Goal: Obtain resource: Download file/media

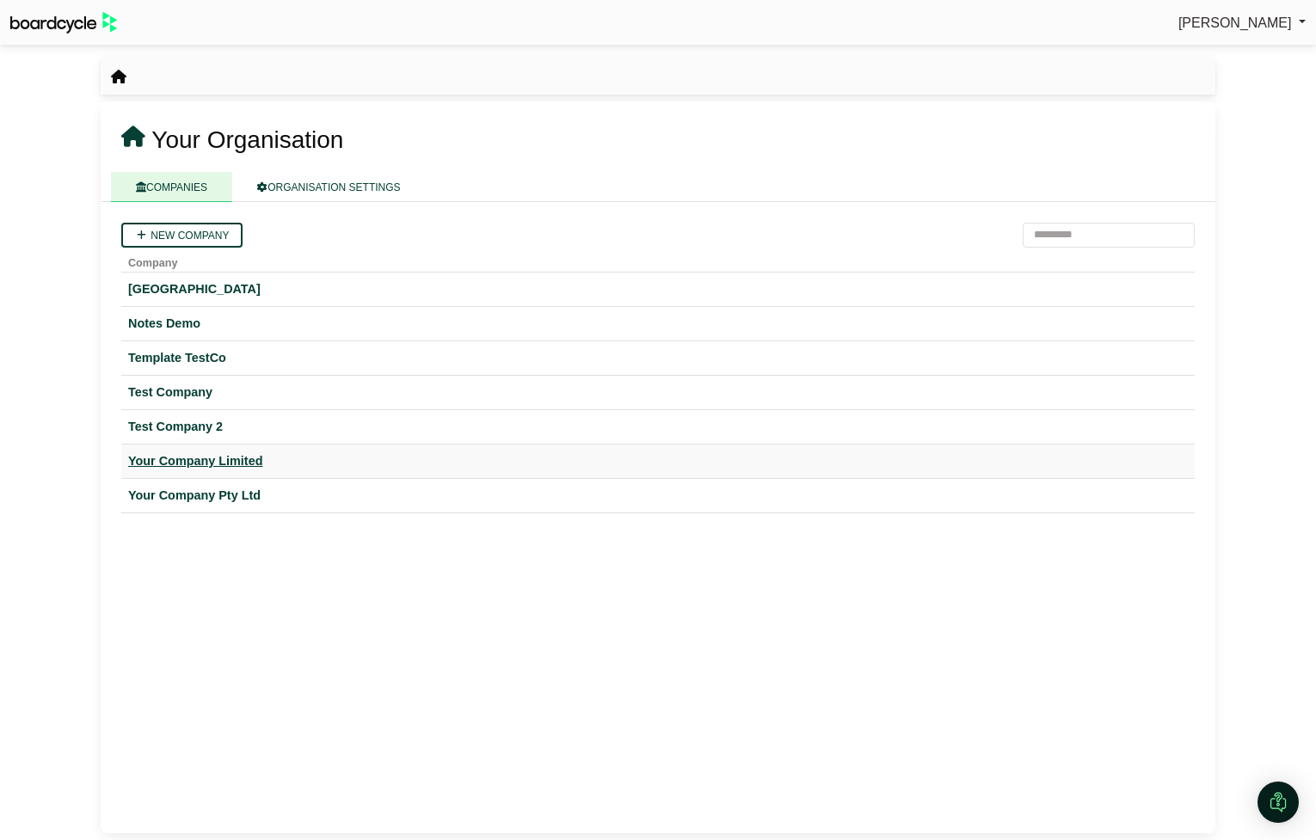
click at [238, 453] on div "Your Company Limited" at bounding box center [657, 461] width 1059 height 20
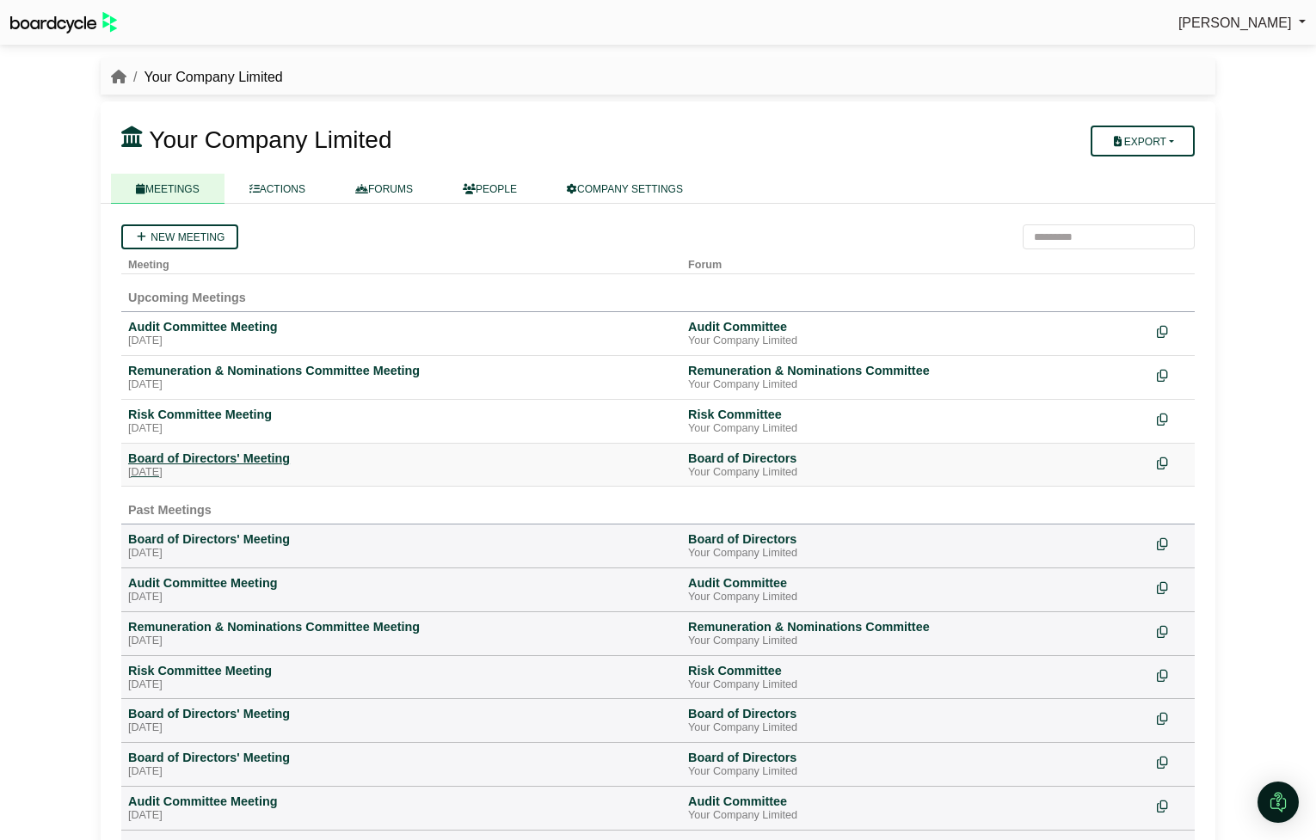
click at [246, 469] on div "[DATE]" at bounding box center [401, 473] width 546 height 14
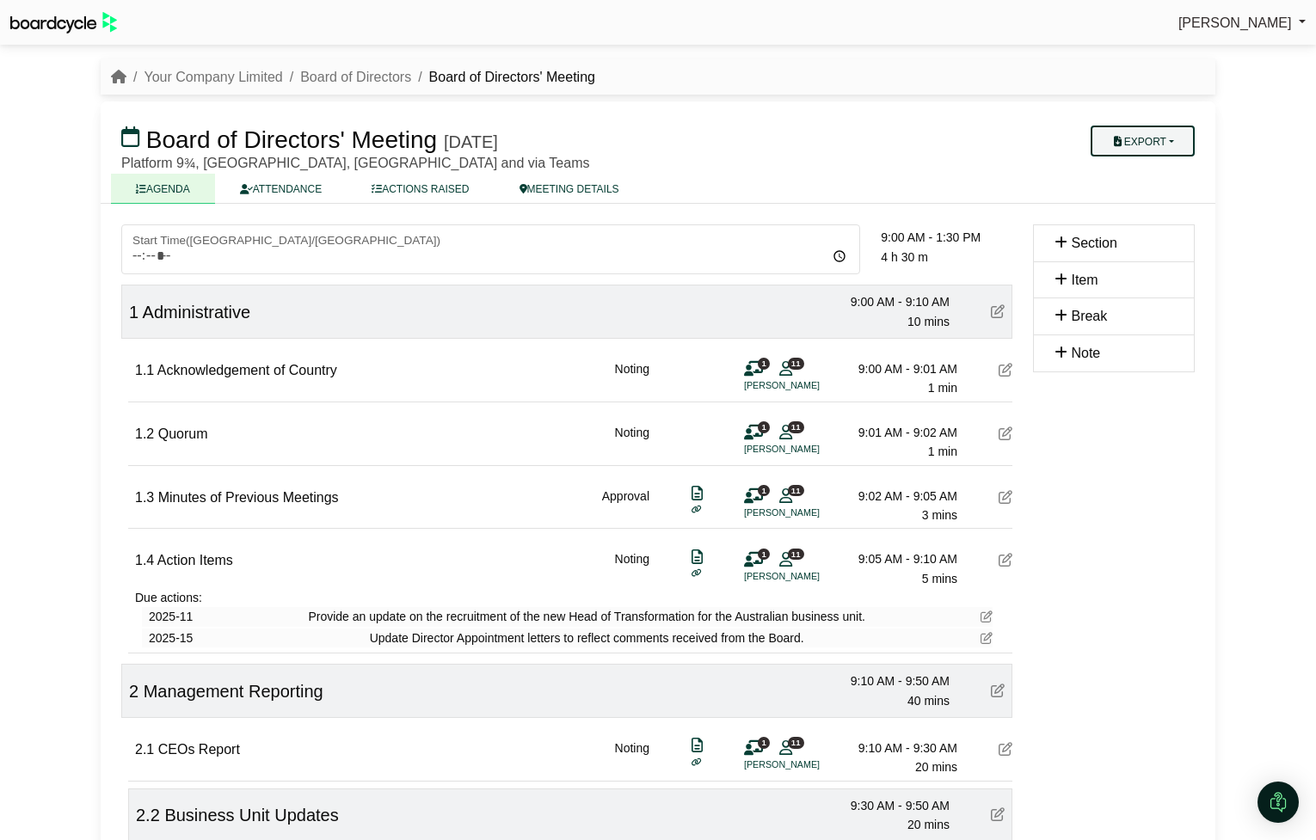
click at [1179, 138] on button "Export" at bounding box center [1142, 141] width 104 height 31
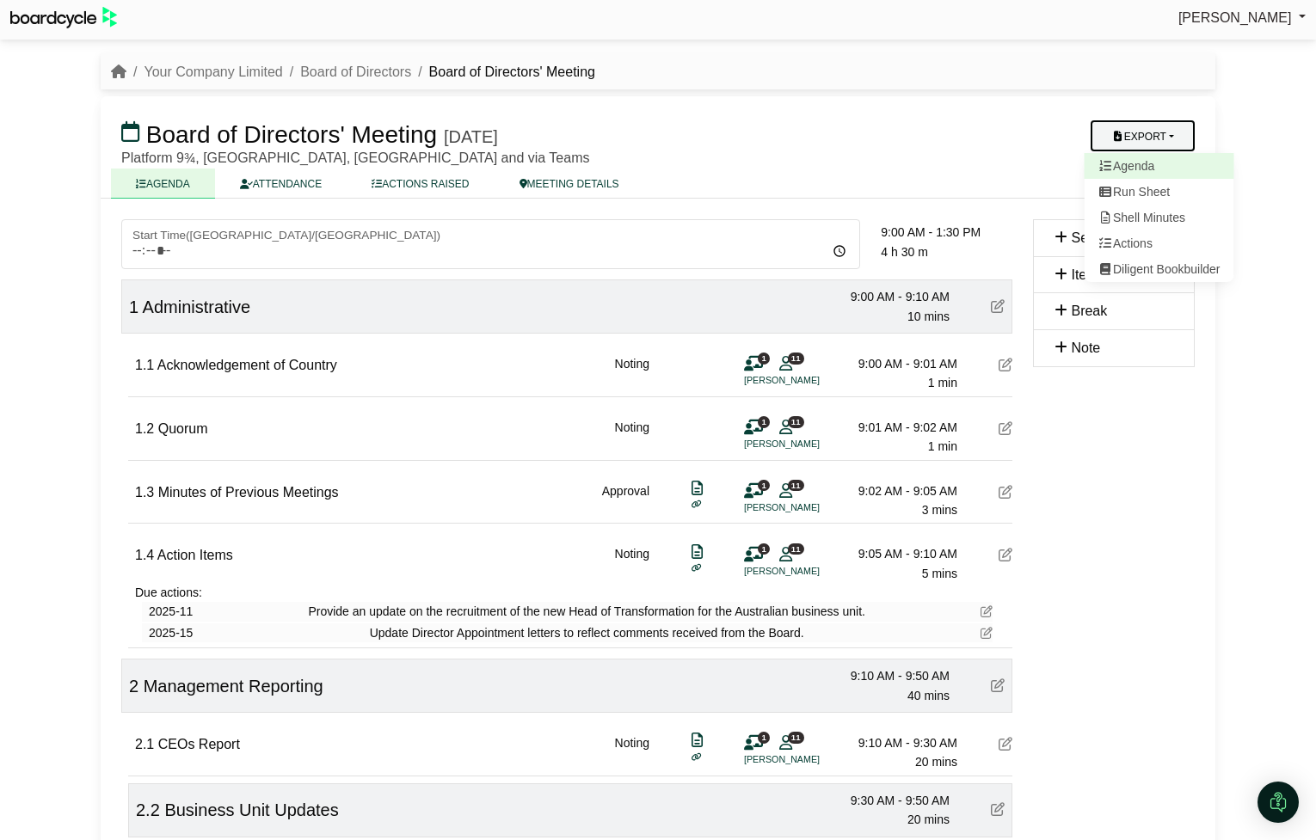
click at [1162, 175] on link "Agenda" at bounding box center [1159, 166] width 150 height 26
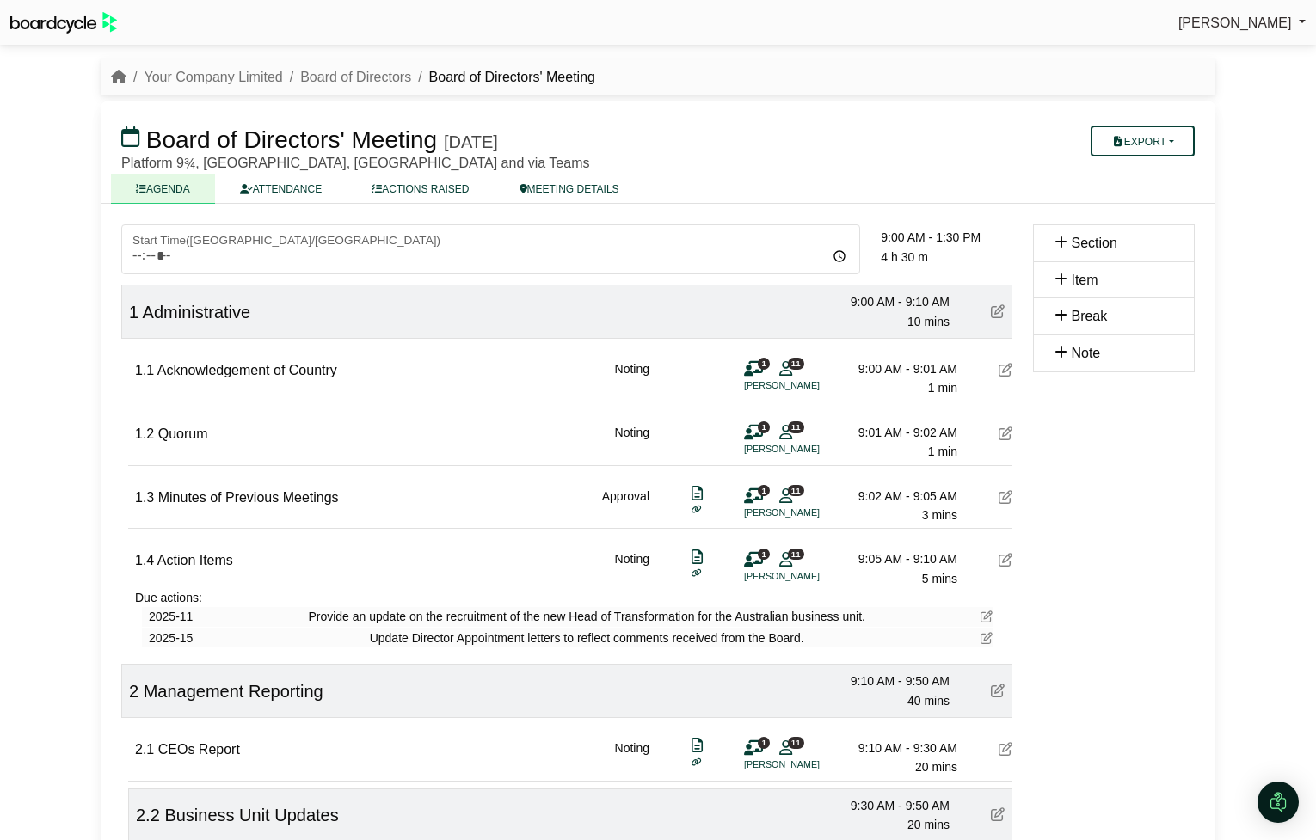
scroll to position [1, 0]
click at [245, 72] on link "Your Company Limited" at bounding box center [213, 76] width 138 height 15
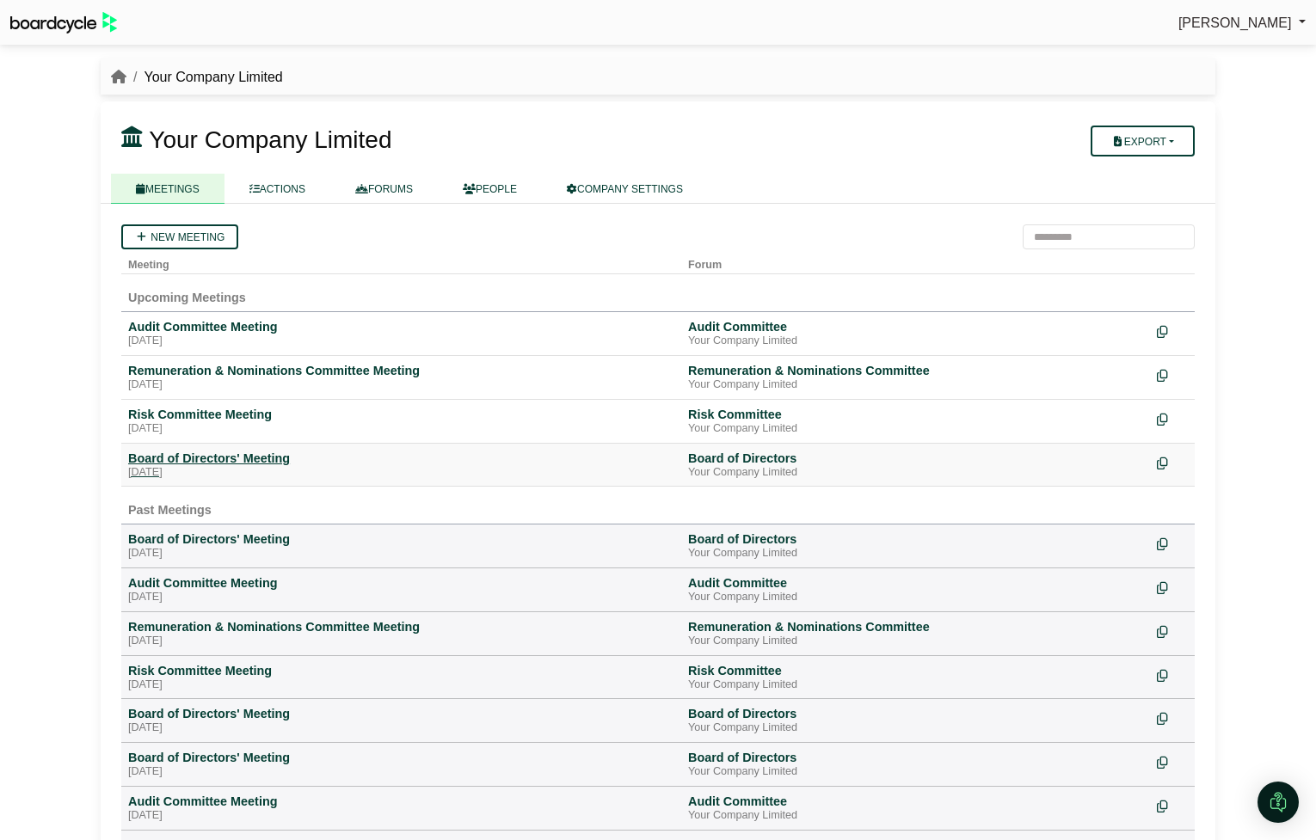
click at [233, 461] on div "Board of Directors' Meeting" at bounding box center [401, 458] width 546 height 15
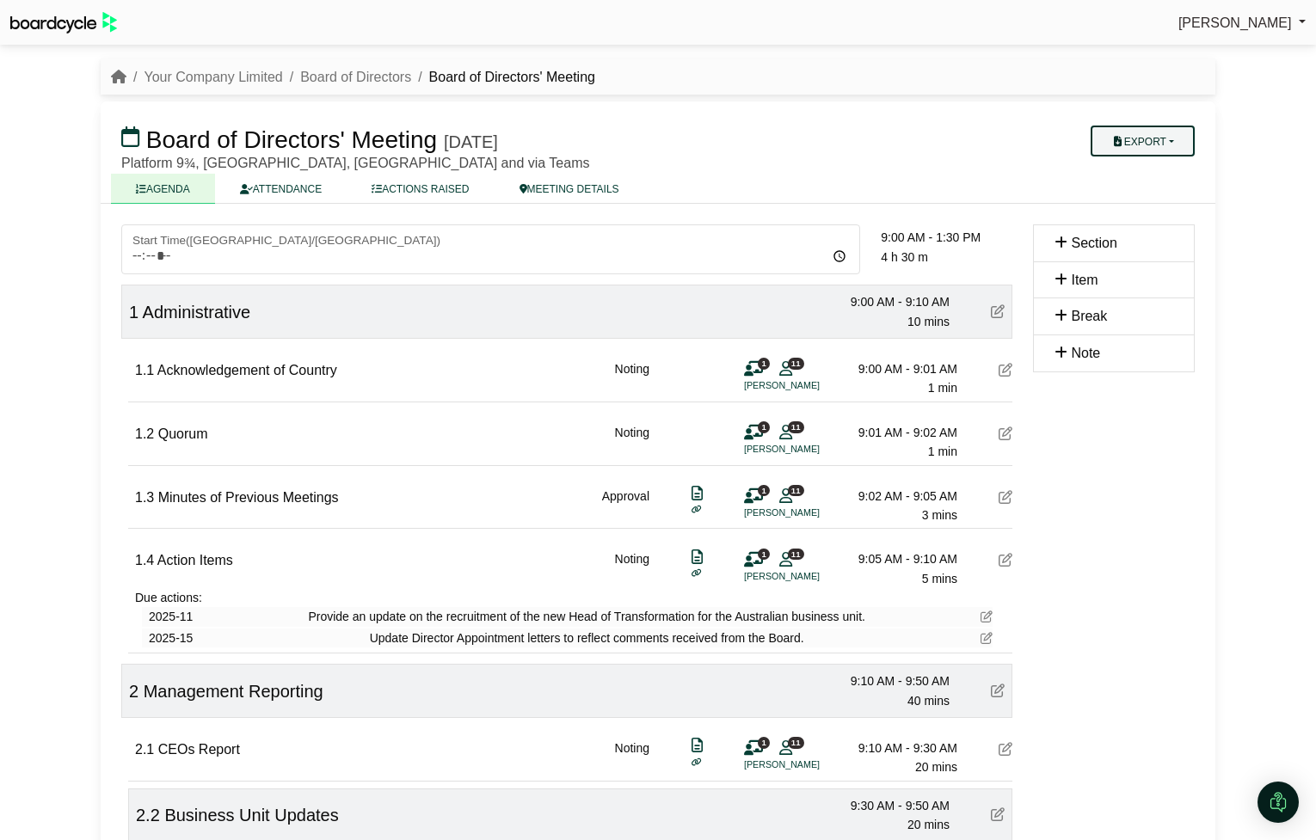
click at [1183, 141] on button "Export" at bounding box center [1142, 141] width 104 height 31
click at [1151, 176] on link "Agenda" at bounding box center [1159, 171] width 150 height 26
click at [312, 80] on link "Board of Directors" at bounding box center [355, 77] width 111 height 15
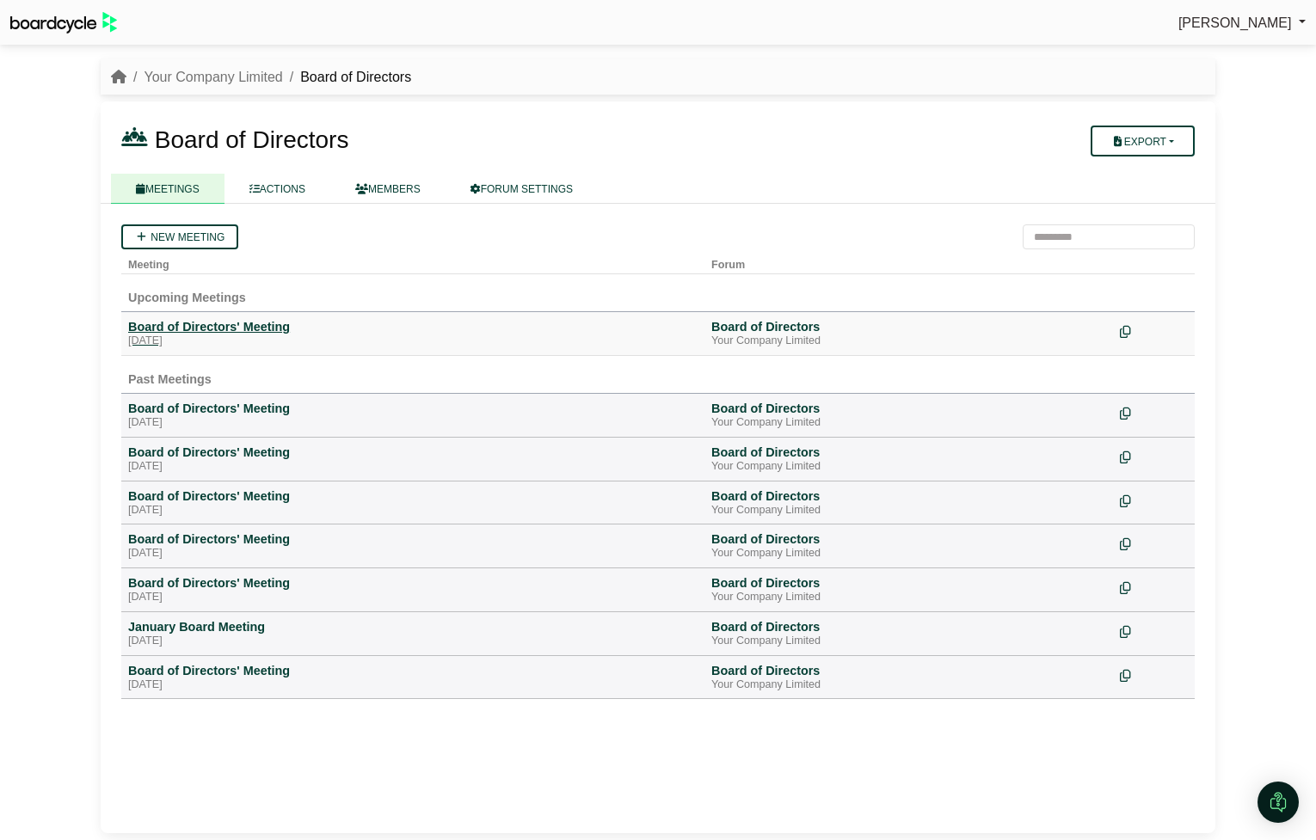
click at [224, 338] on div "[DATE]" at bounding box center [412, 342] width 569 height 14
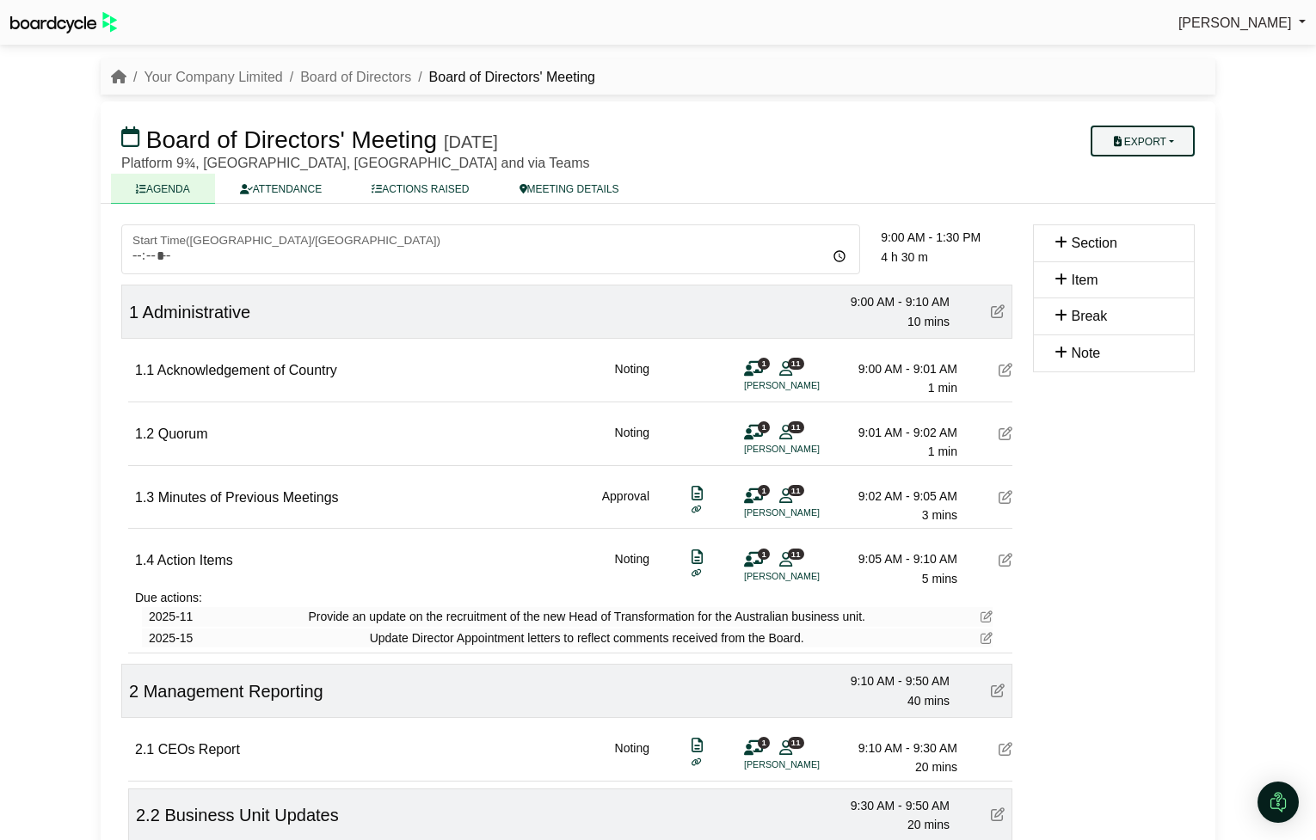
click at [1174, 141] on button "Export" at bounding box center [1142, 141] width 104 height 31
click at [1164, 167] on link "Agenda" at bounding box center [1159, 171] width 150 height 26
click at [329, 73] on link "Board of Directors" at bounding box center [355, 77] width 111 height 15
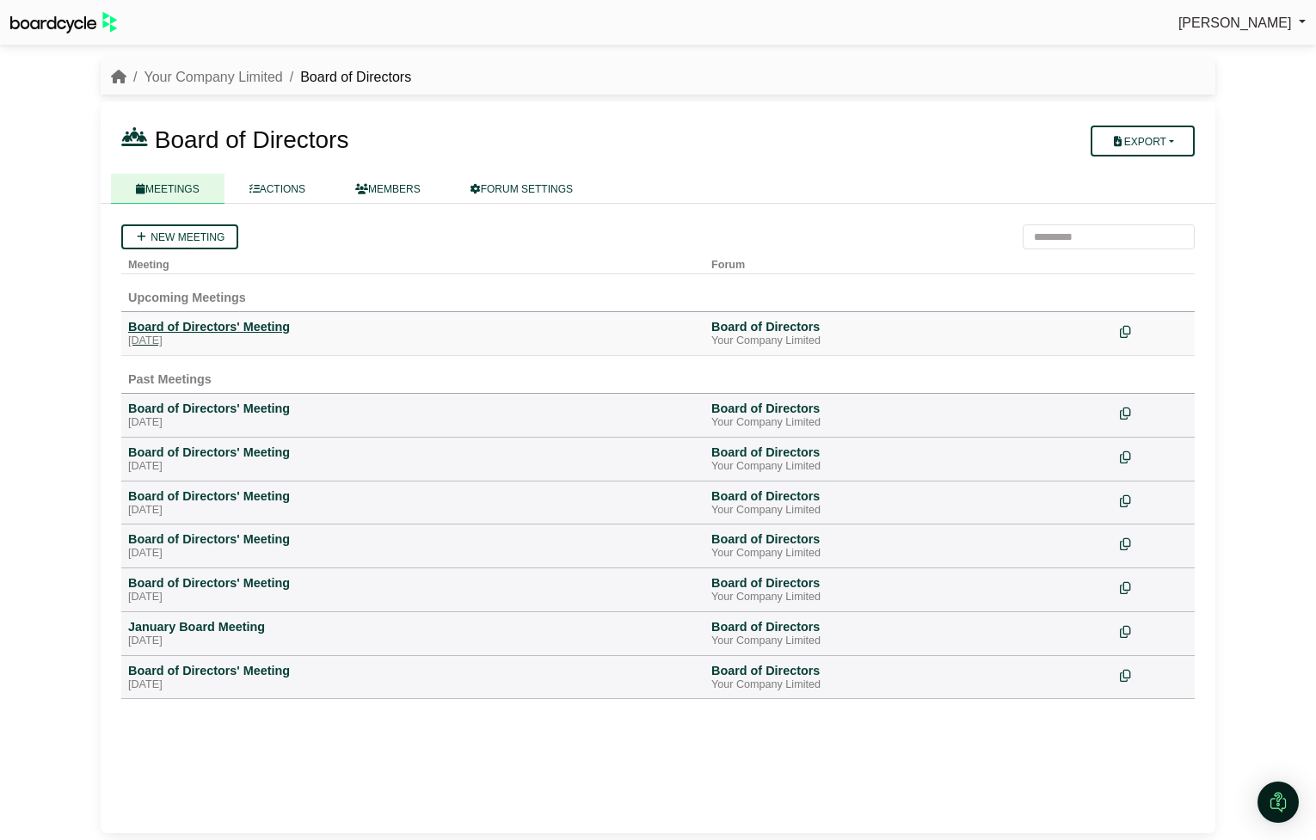
click at [222, 329] on div "Board of Directors' Meeting" at bounding box center [412, 326] width 569 height 15
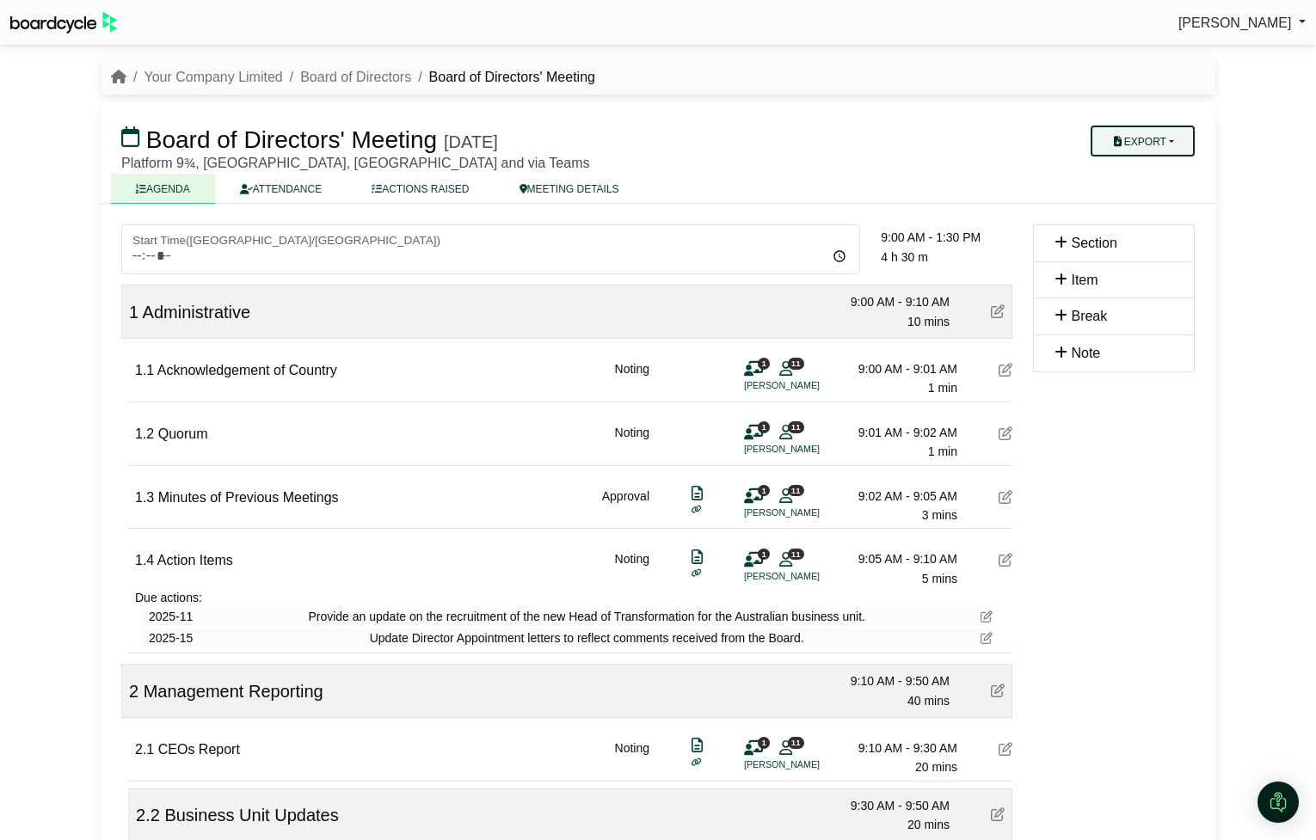
click at [1170, 139] on button "Export" at bounding box center [1142, 141] width 104 height 31
click at [1163, 175] on link "Agenda" at bounding box center [1159, 171] width 150 height 26
click at [324, 78] on link "Board of Directors" at bounding box center [355, 77] width 111 height 15
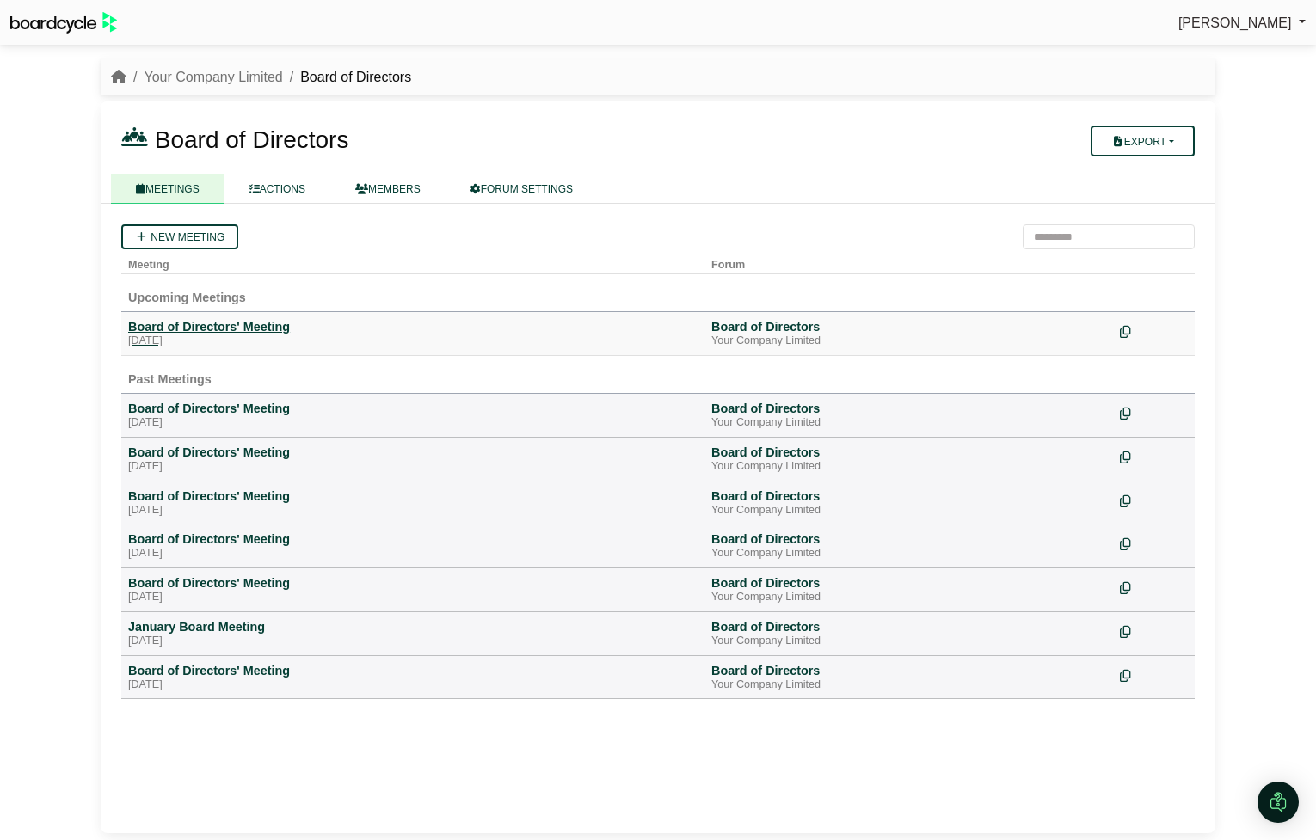
click at [255, 325] on div "Board of Directors' Meeting" at bounding box center [412, 326] width 569 height 15
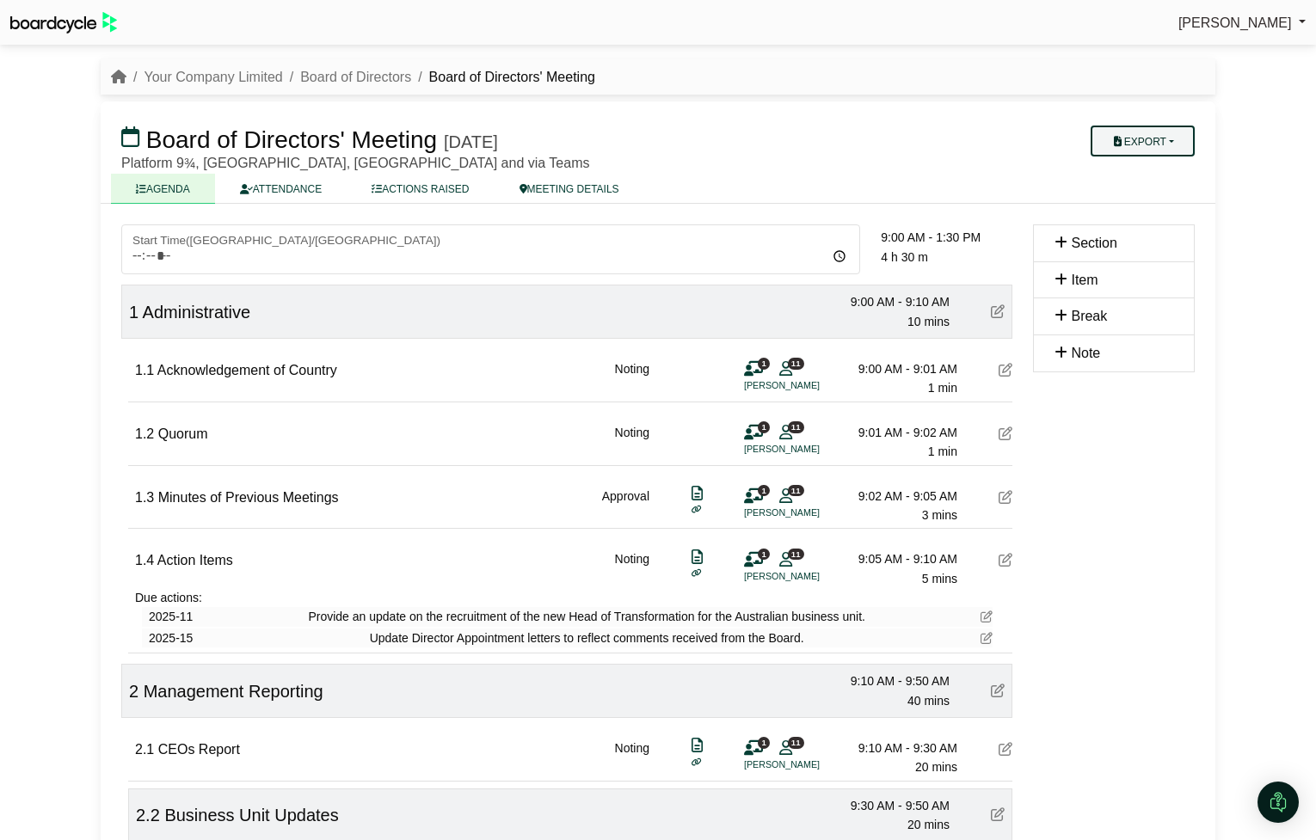
click at [1177, 144] on button "Export" at bounding box center [1142, 141] width 104 height 31
click at [1166, 192] on link "Run Sheet" at bounding box center [1159, 197] width 150 height 26
click at [353, 71] on link "Board of Directors" at bounding box center [355, 77] width 111 height 15
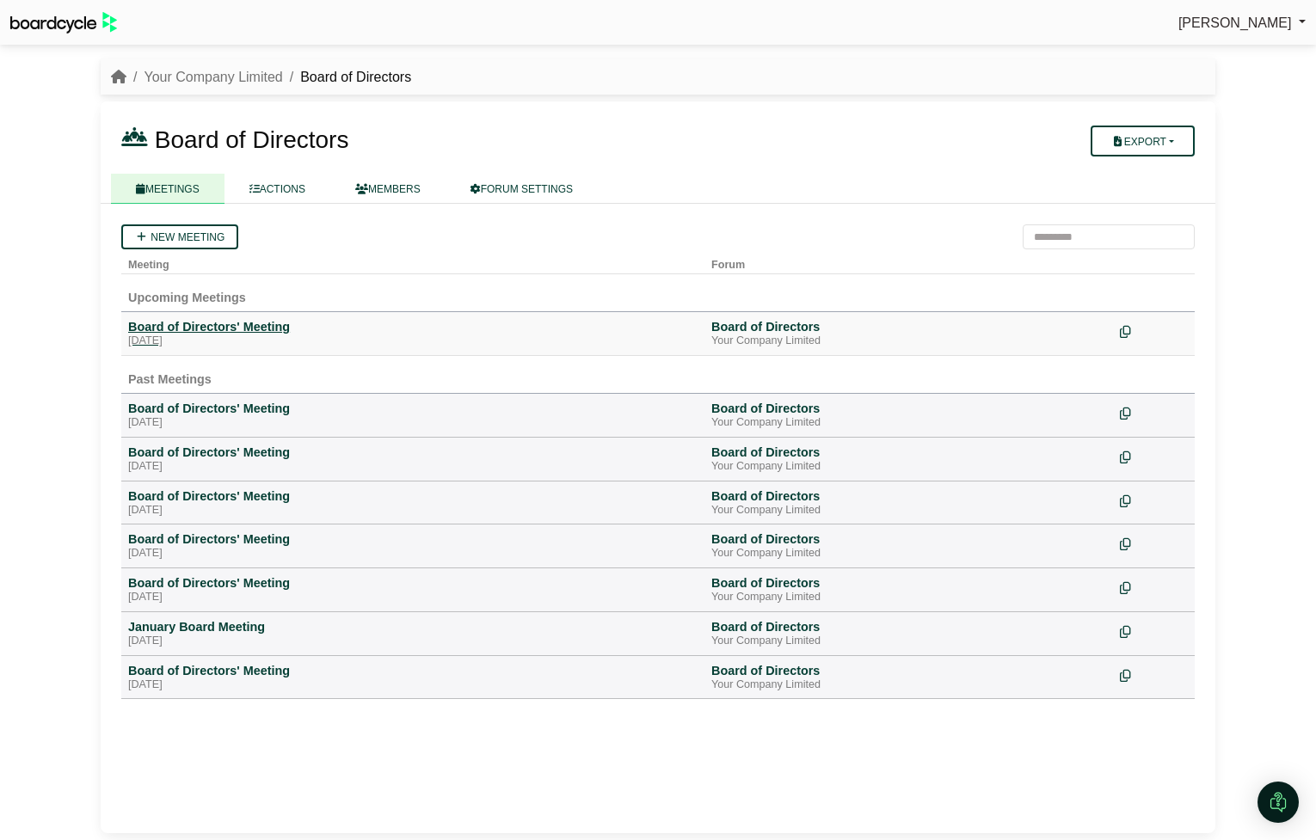
click at [214, 335] on div "[DATE]" at bounding box center [412, 342] width 569 height 14
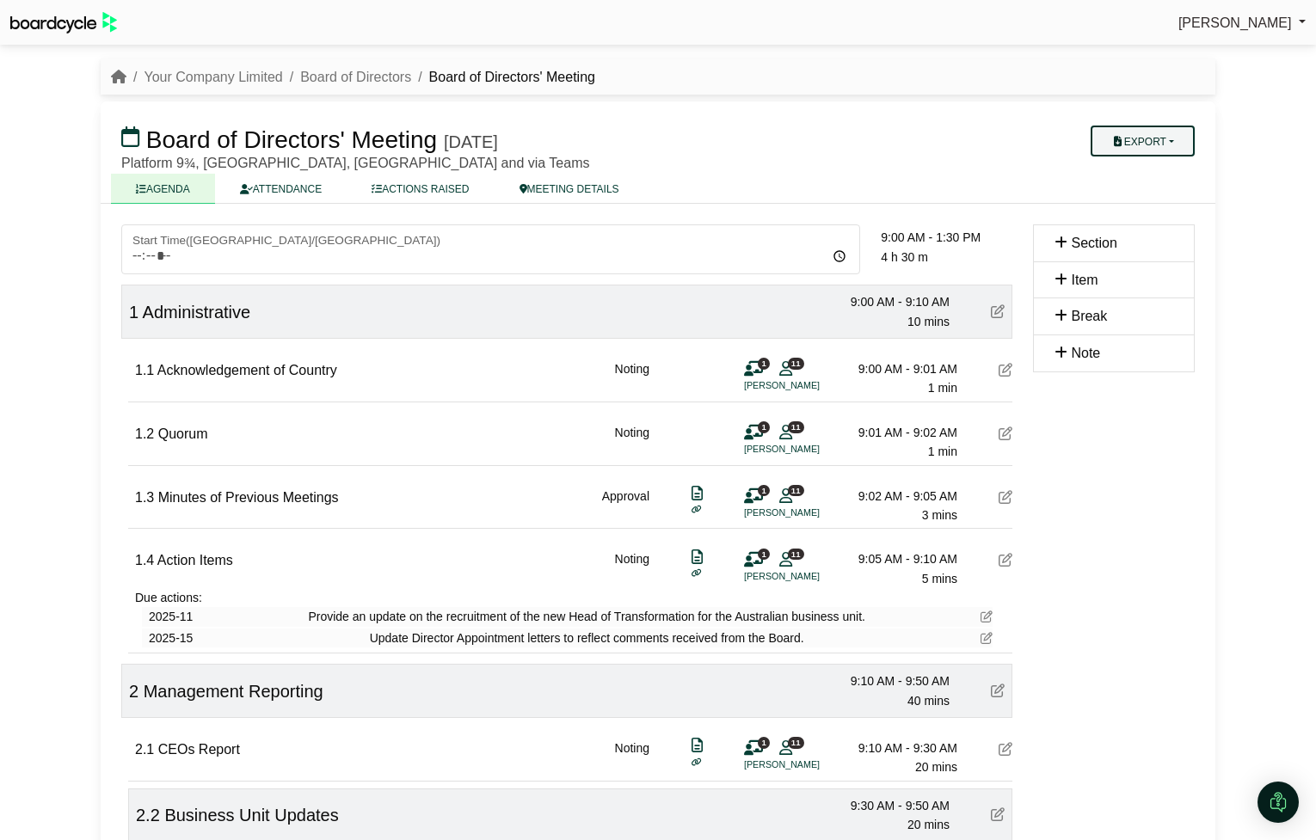
click at [1187, 138] on button "Export" at bounding box center [1142, 141] width 104 height 31
click at [1168, 188] on link "Run Sheet" at bounding box center [1159, 197] width 150 height 26
click at [348, 80] on link "Board of Directors" at bounding box center [355, 77] width 111 height 15
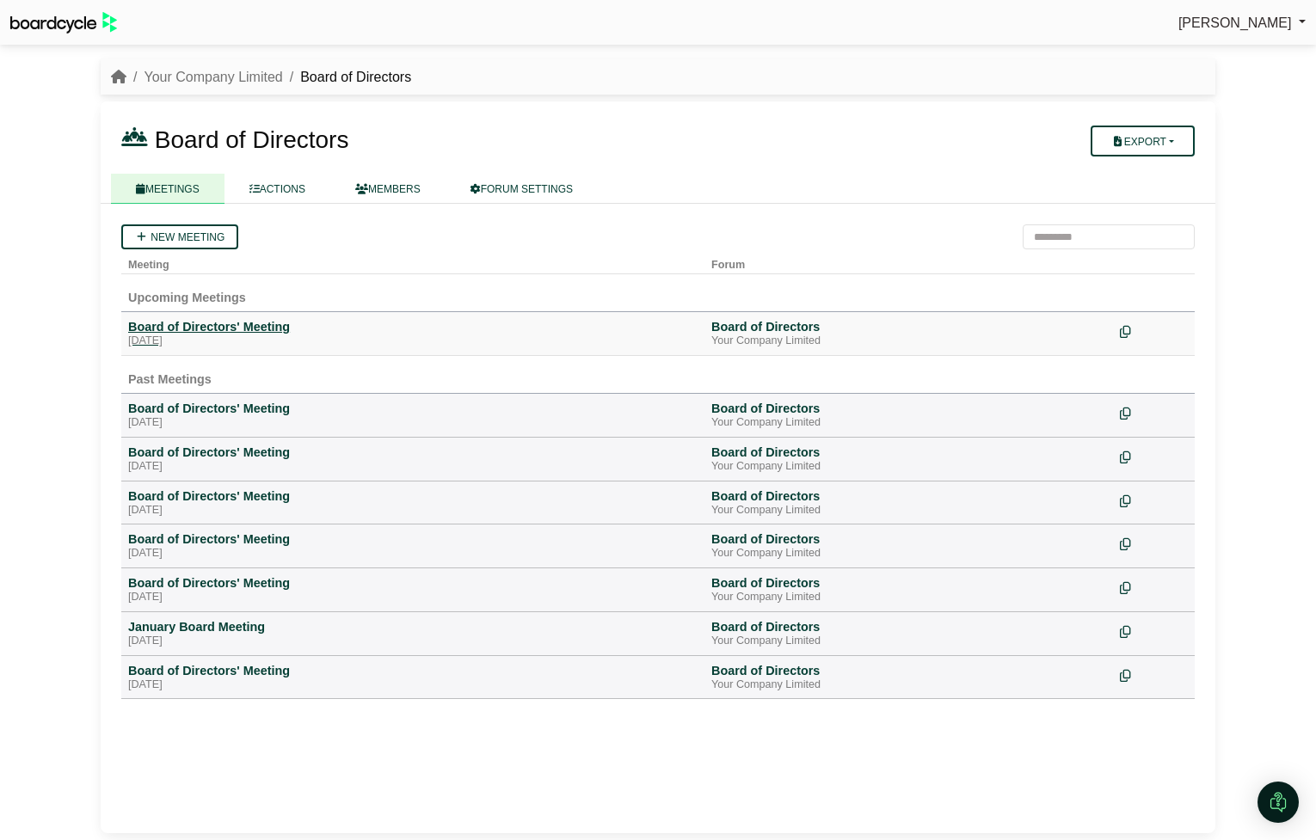
click at [243, 335] on div "[DATE]" at bounding box center [412, 342] width 569 height 14
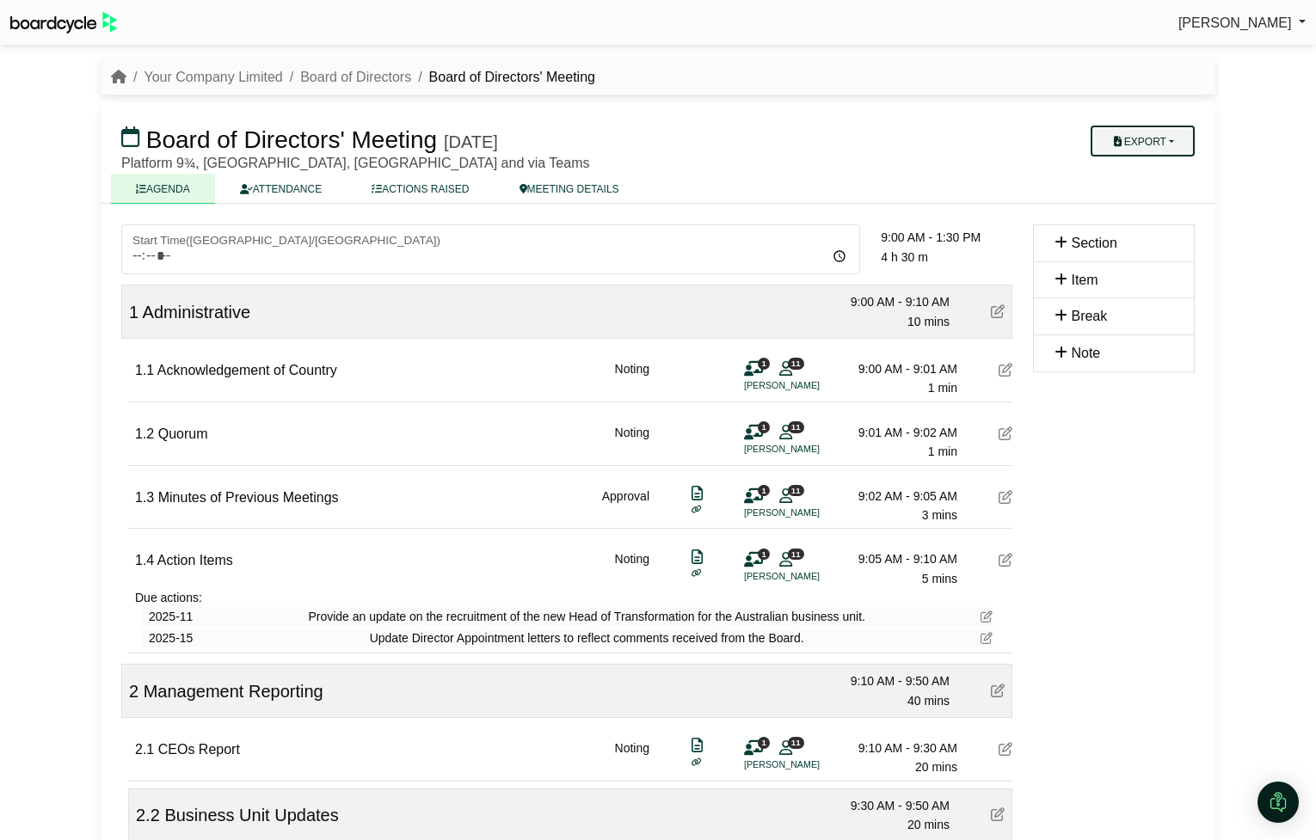
click at [1164, 141] on button "Export" at bounding box center [1142, 141] width 104 height 31
click at [1164, 187] on link "Run Sheet" at bounding box center [1159, 197] width 150 height 26
click at [1177, 137] on button "Export" at bounding box center [1142, 140] width 104 height 31
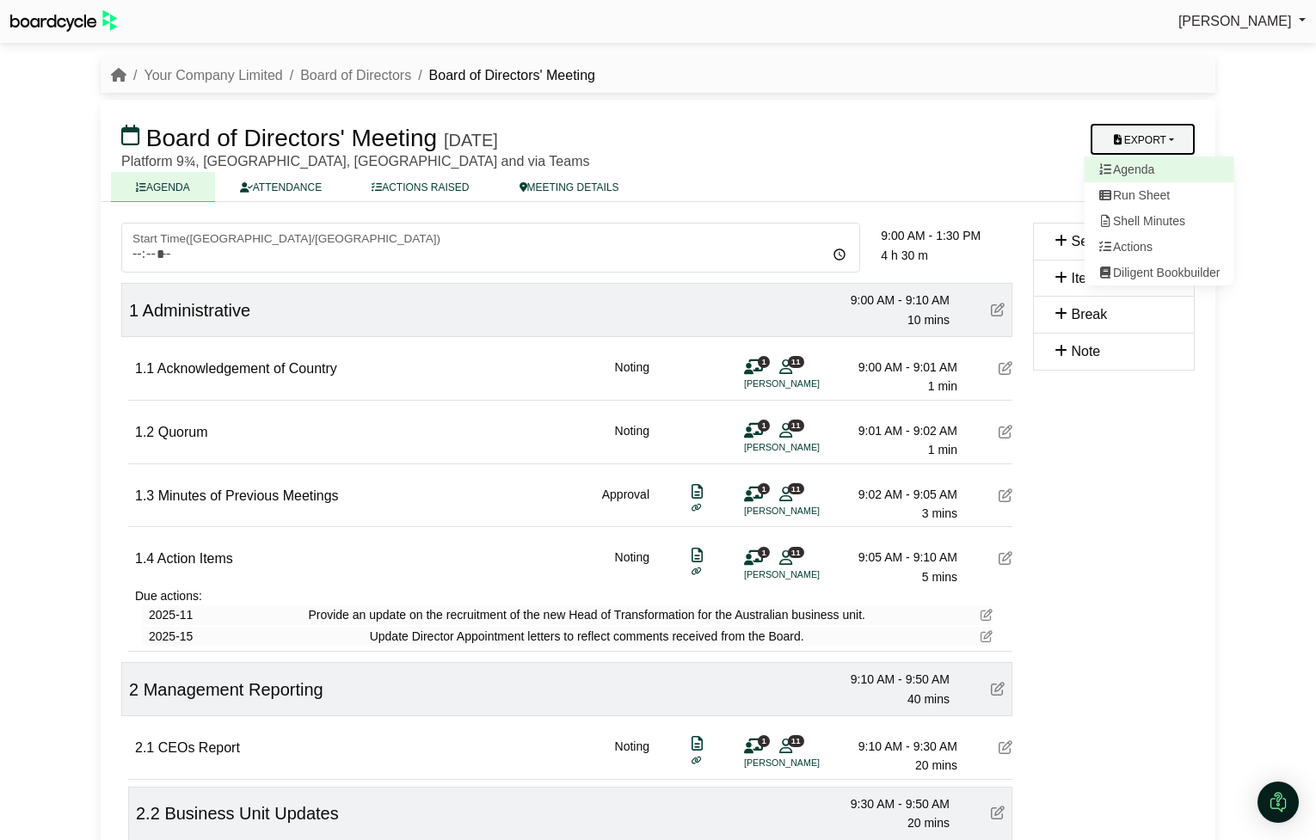
click at [1164, 170] on link "Agenda" at bounding box center [1159, 170] width 150 height 26
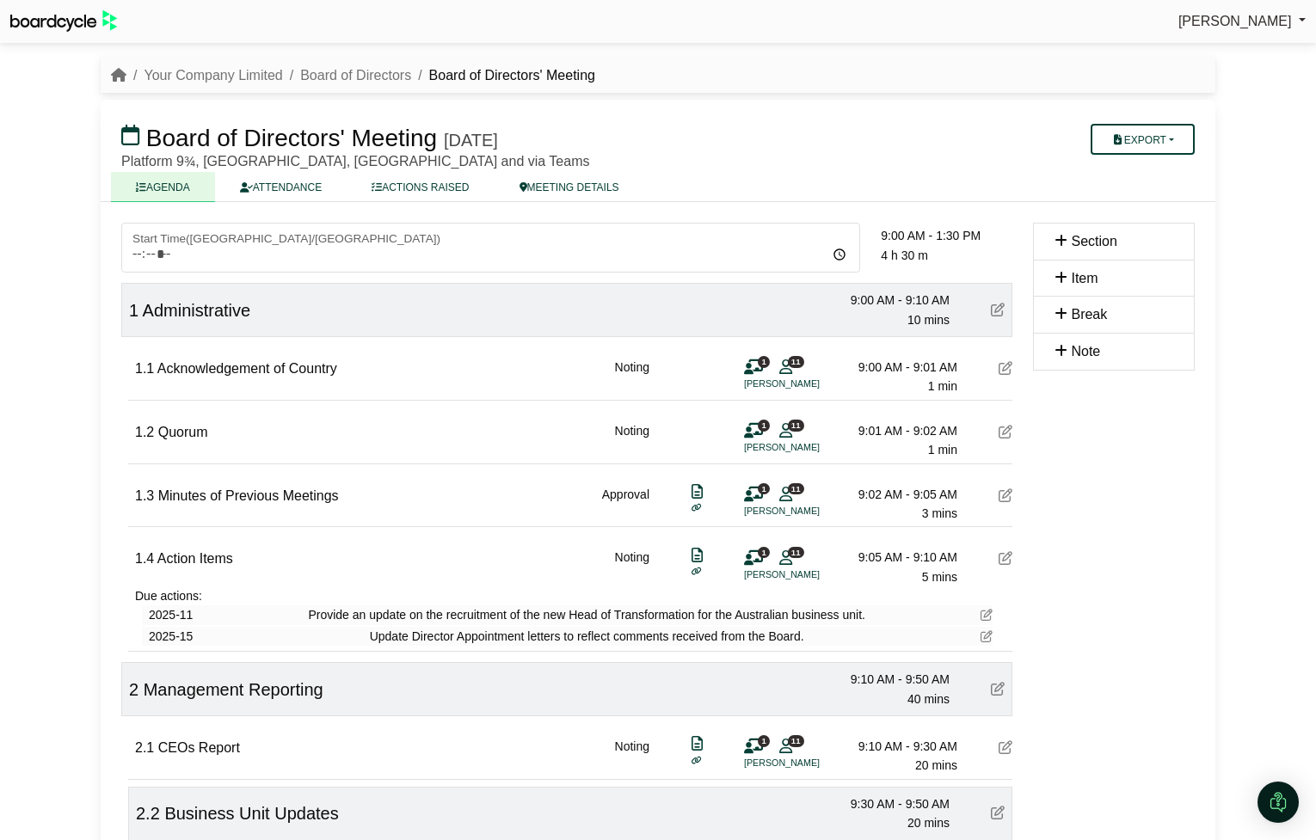
scroll to position [0, 0]
click at [1172, 139] on button "Export" at bounding box center [1142, 141] width 104 height 31
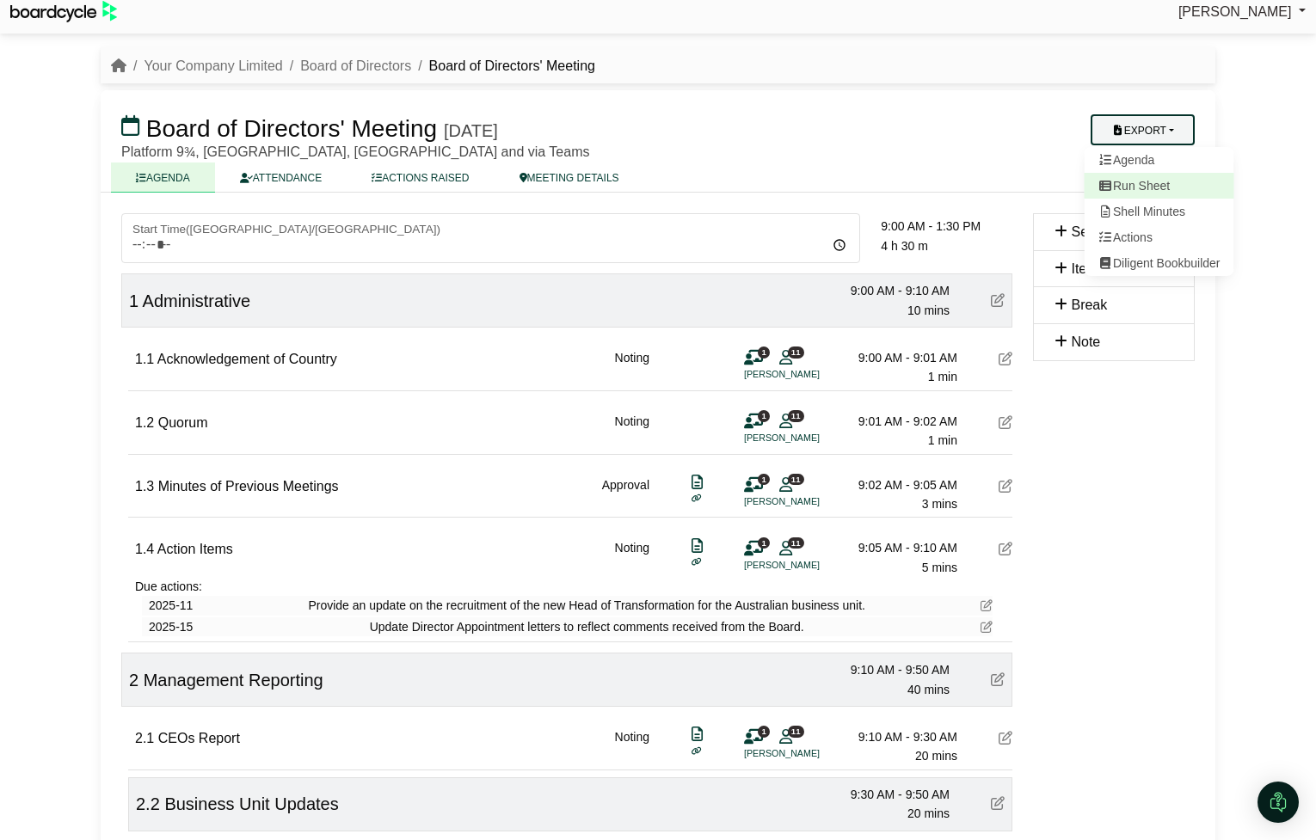
scroll to position [12, 0]
click at [1158, 192] on link "Run Sheet" at bounding box center [1159, 185] width 150 height 26
